Goal: Task Accomplishment & Management: Complete application form

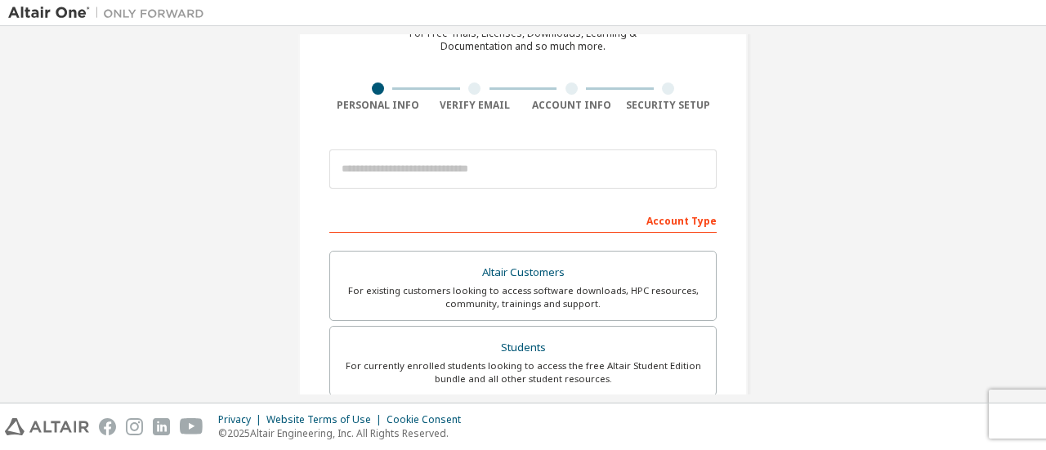
scroll to position [89, 0]
click at [774, 133] on div "Create an Altair One Account For Free Trials, Licenses, Downloads, Learning & D…" at bounding box center [522, 377] width 1029 height 865
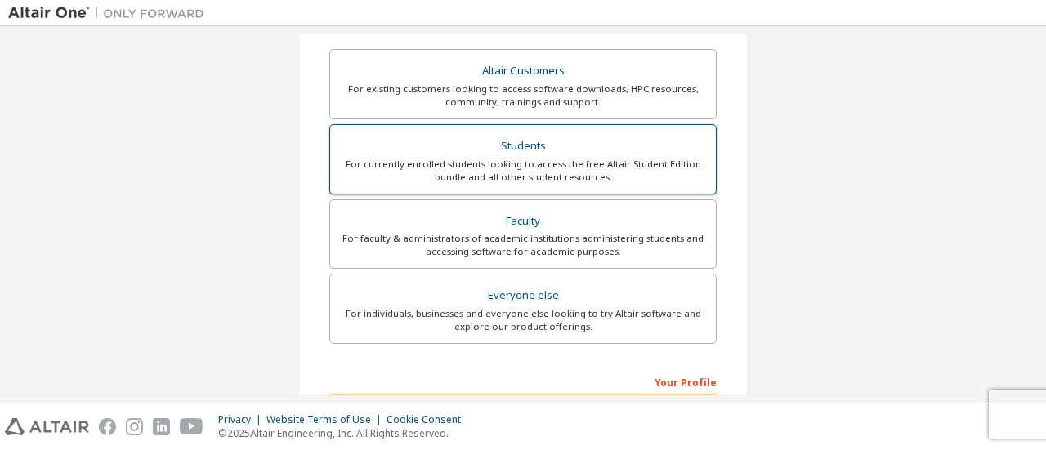
scroll to position [500, 0]
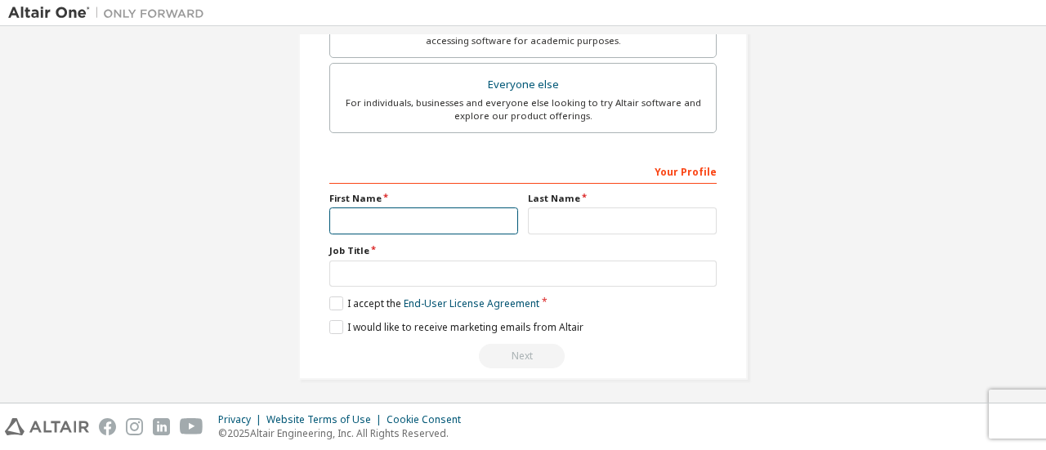
click at [382, 208] on input "text" at bounding box center [423, 220] width 189 height 27
type input "****"
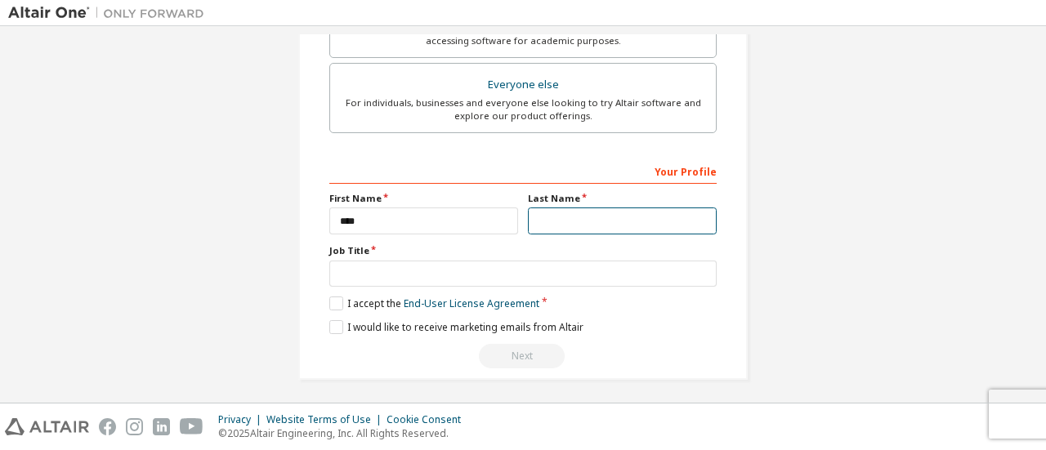
click at [572, 220] on input "text" at bounding box center [622, 220] width 189 height 27
type input "*******"
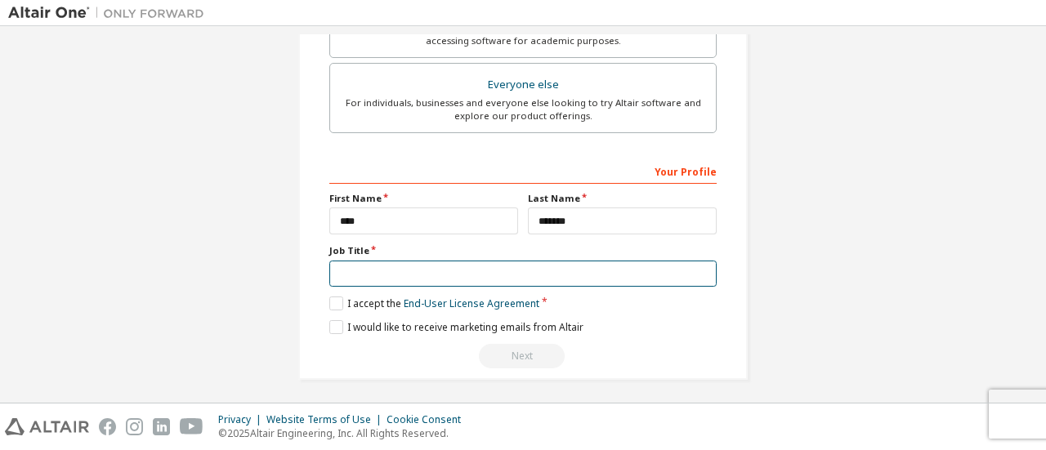
click at [381, 270] on input "text" at bounding box center [522, 274] width 387 height 27
type input "*******"
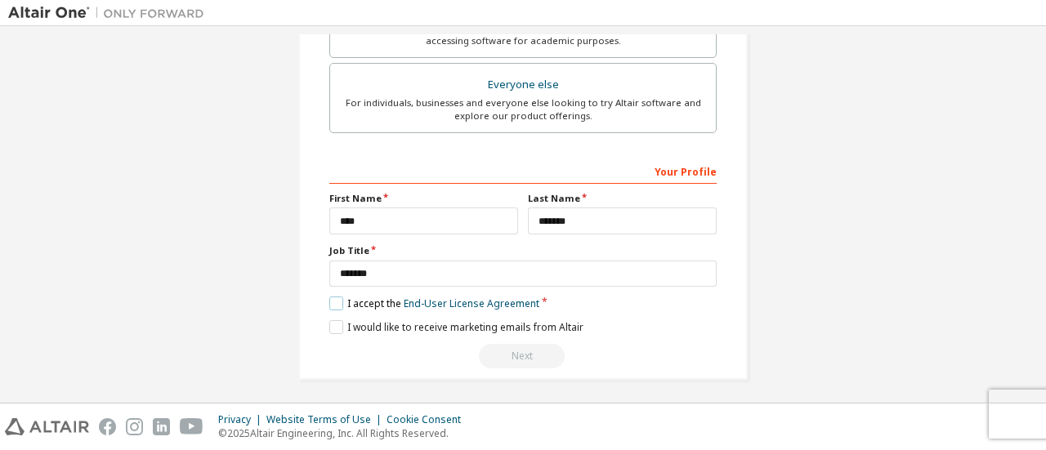
click at [333, 297] on label "I accept the End-User License Agreement" at bounding box center [434, 304] width 210 height 14
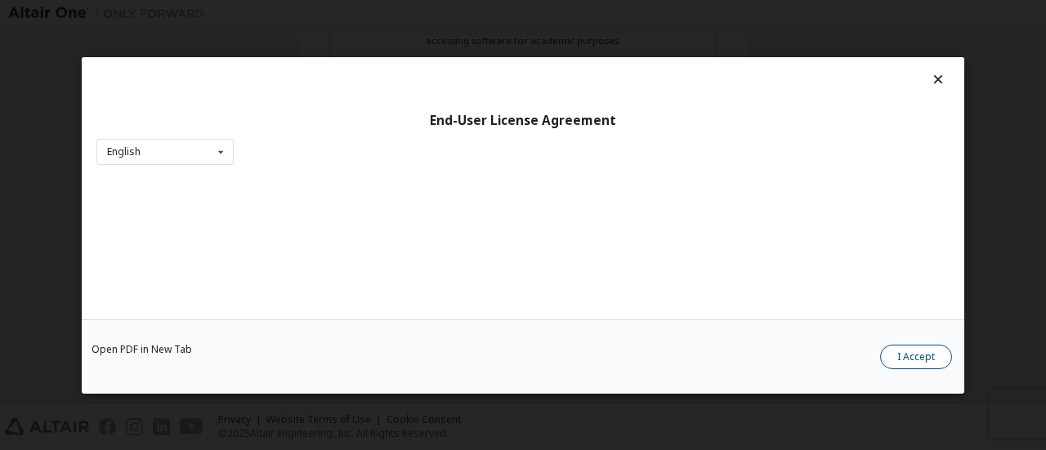
click at [912, 346] on button "I Accept" at bounding box center [916, 356] width 72 height 25
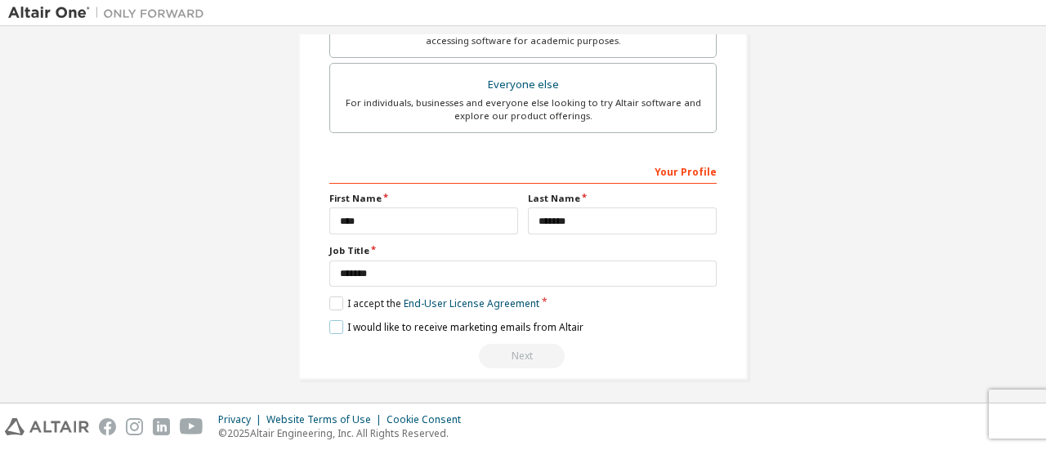
click at [338, 320] on label "I would like to receive marketing emails from Altair" at bounding box center [456, 327] width 254 height 14
click at [480, 357] on div "Next" at bounding box center [522, 356] width 387 height 25
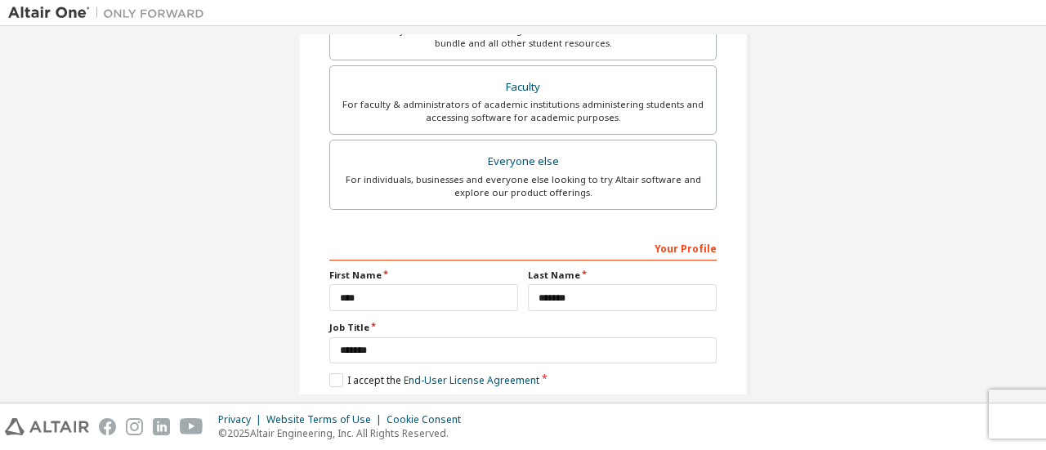
scroll to position [425, 0]
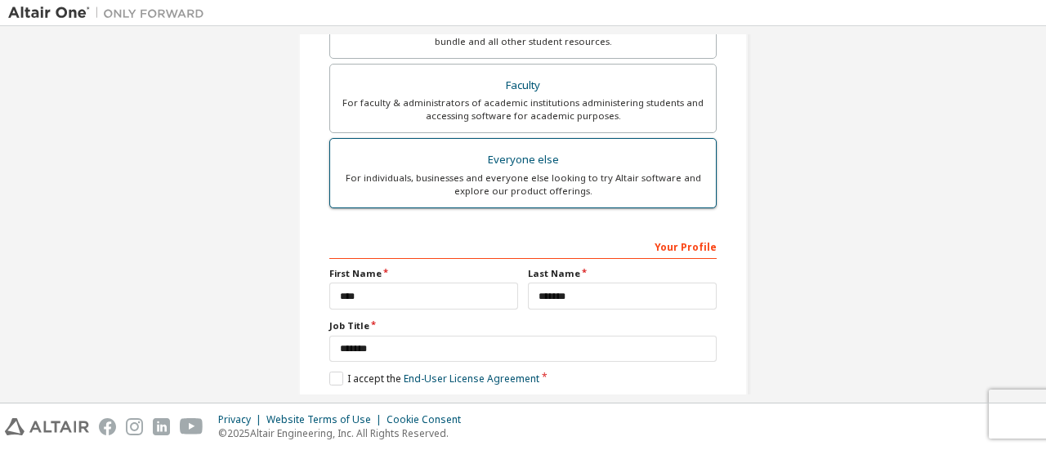
click at [490, 193] on div "For individuals, businesses and everyone else looking to try Altair software an…" at bounding box center [523, 185] width 366 height 26
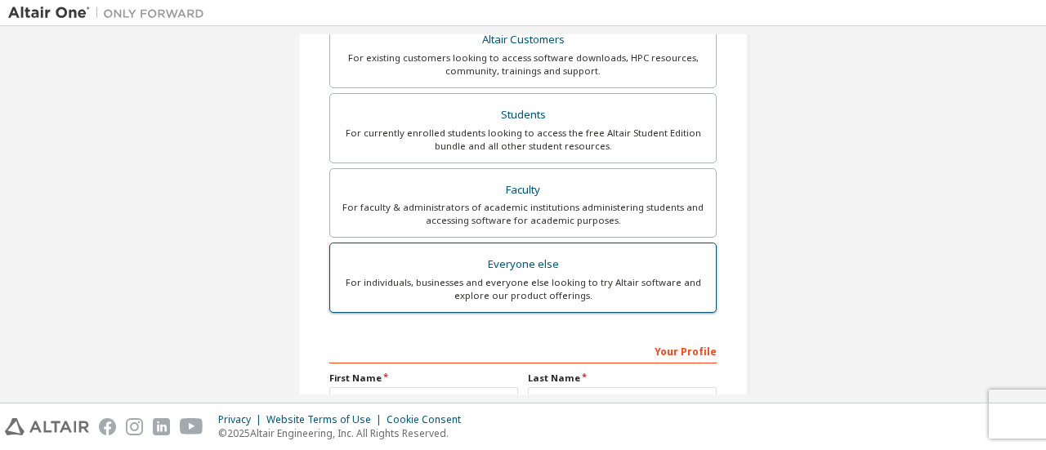
scroll to position [309, 0]
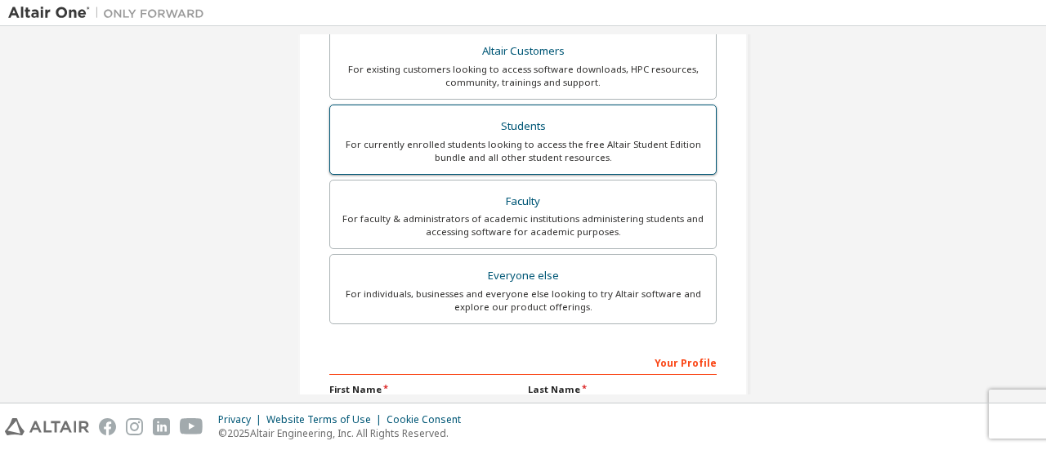
click at [490, 123] on div "Students" at bounding box center [523, 126] width 366 height 23
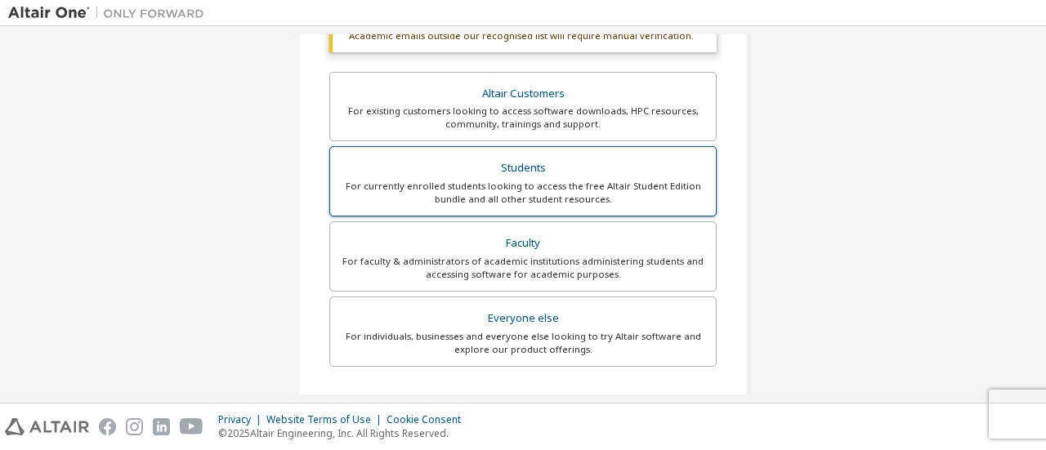
scroll to position [350, 0]
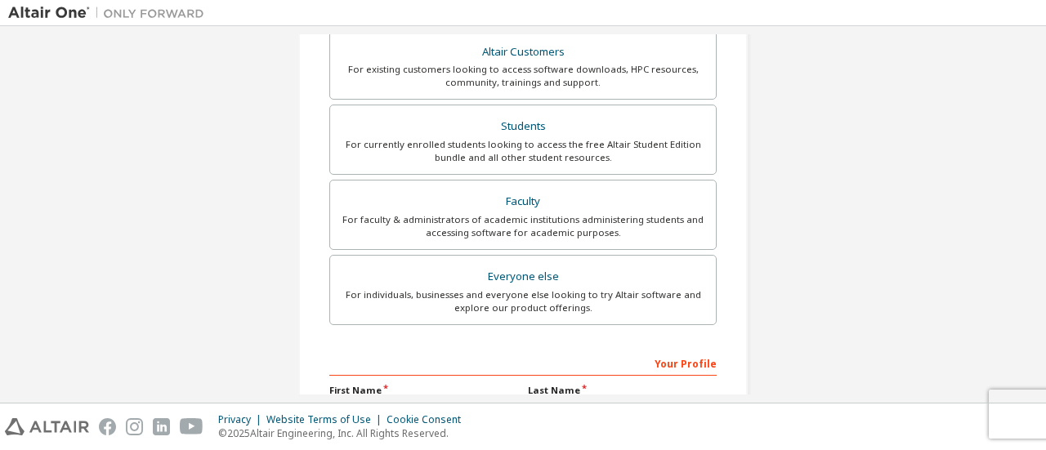
click at [497, 175] on div "Altair Customers For existing customers looking to access software downloads, H…" at bounding box center [522, 180] width 387 height 300
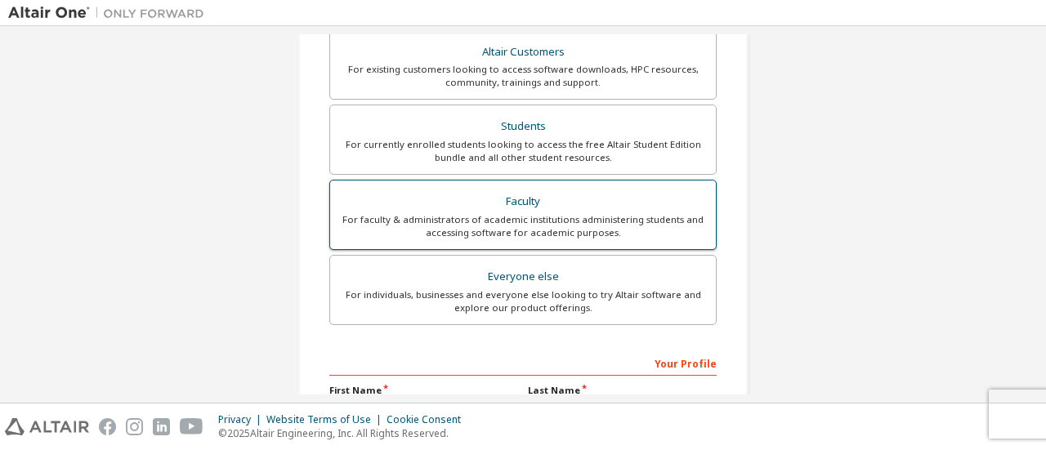
click at [490, 202] on div "Faculty" at bounding box center [523, 201] width 366 height 23
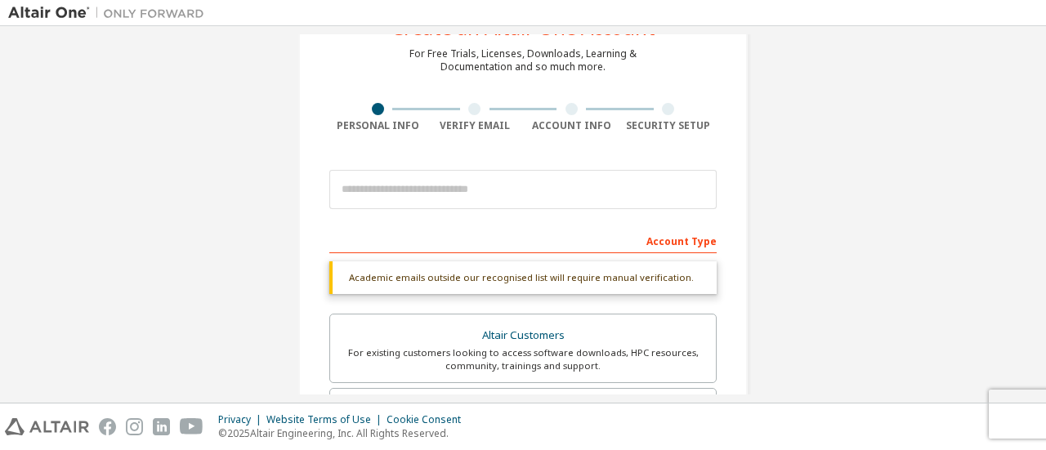
scroll to position [0, 0]
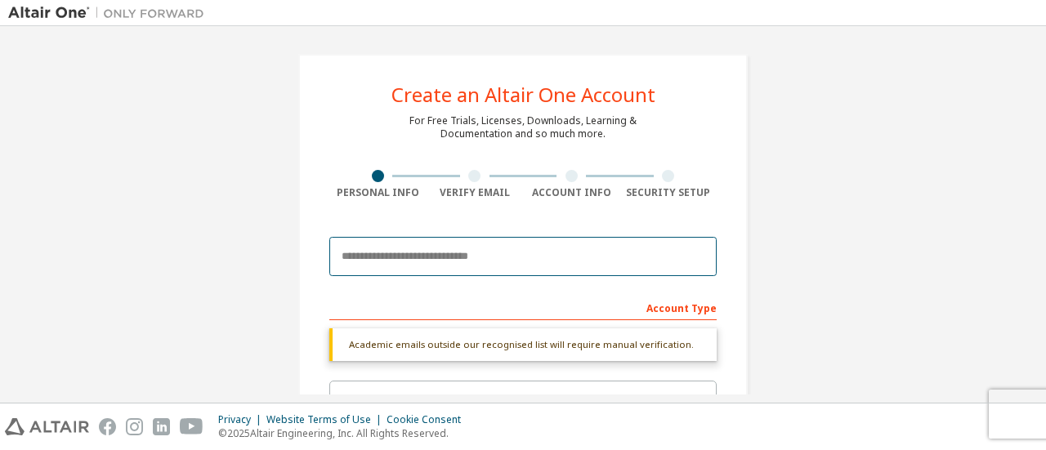
click at [373, 253] on input "email" at bounding box center [522, 256] width 387 height 39
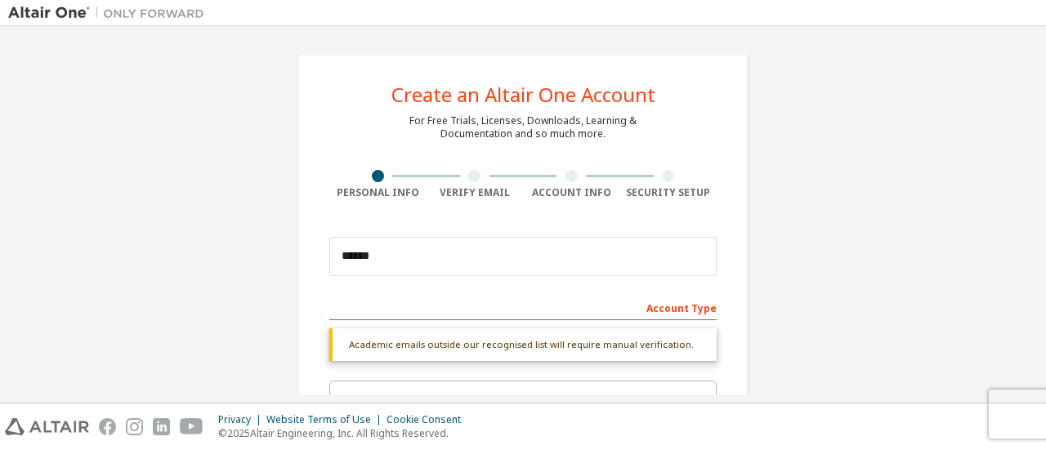
click at [348, 174] on div at bounding box center [377, 176] width 97 height 12
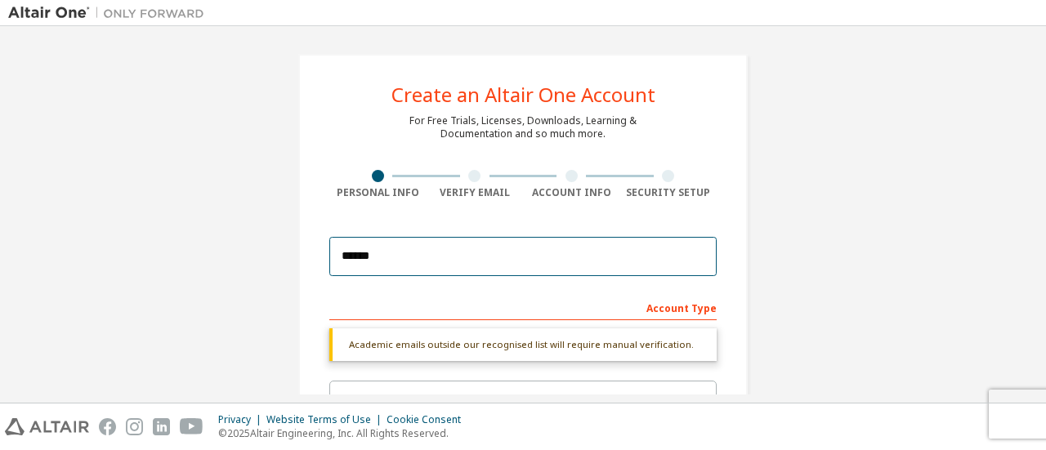
click at [397, 261] on input "******" at bounding box center [522, 256] width 387 height 39
type input "*"
